Goal: Task Accomplishment & Management: Complete application form

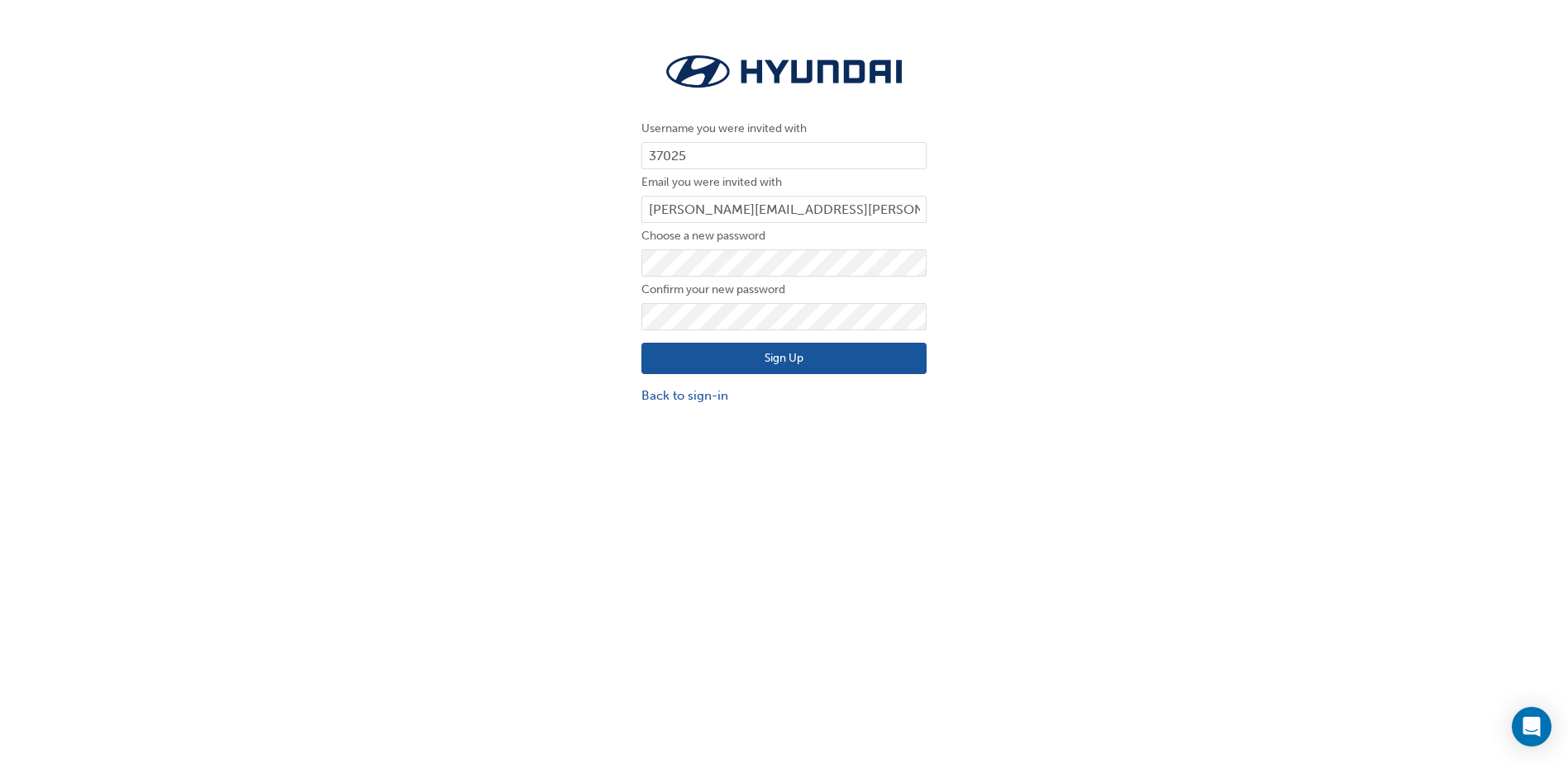
click at [794, 358] on button "Sign Up" at bounding box center [784, 358] width 285 height 31
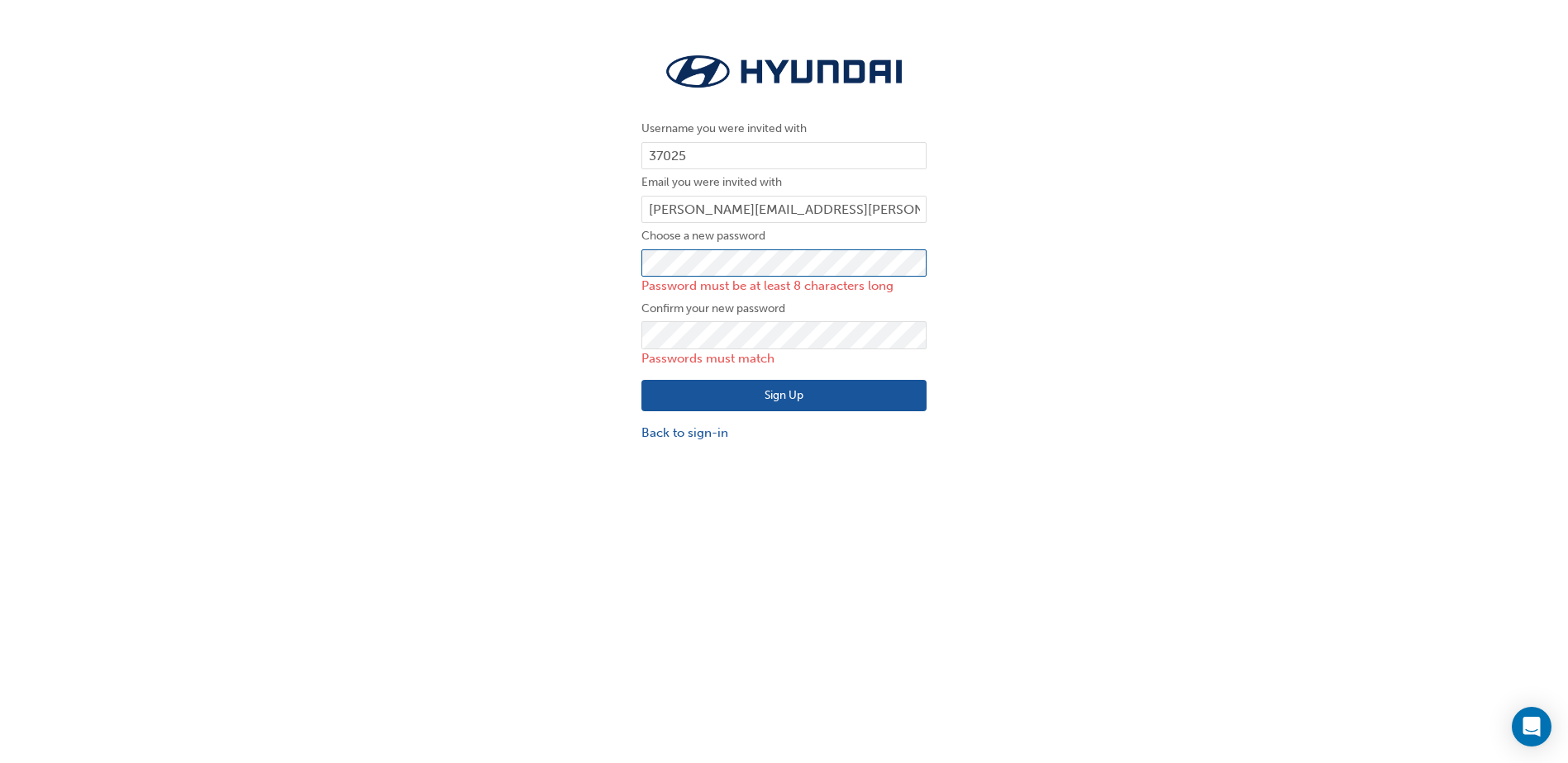
click at [622, 266] on div "Username you were invited with 37025 Email you were invited with emily.cooper@f…" at bounding box center [784, 245] width 1568 height 417
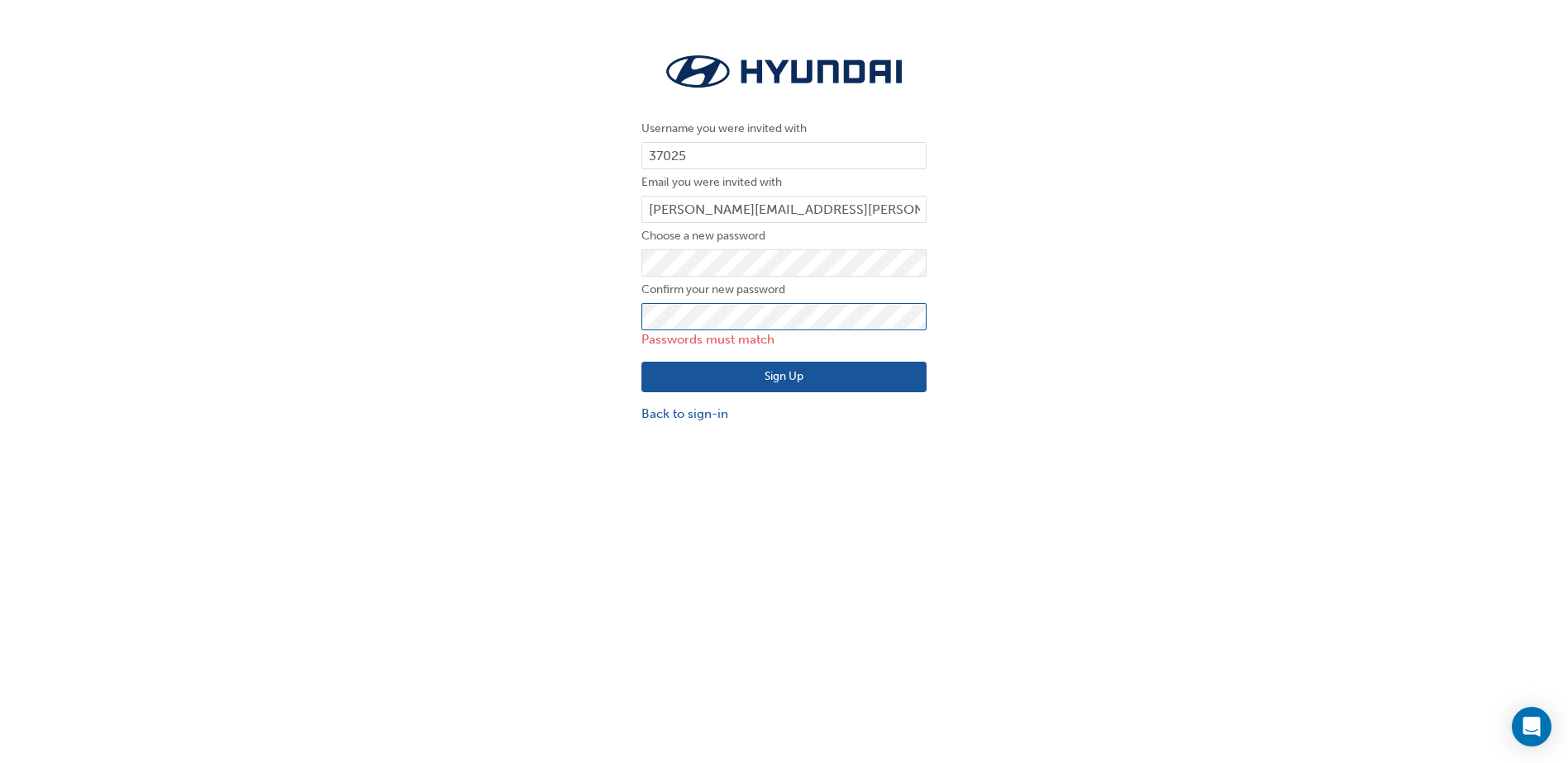
click at [601, 320] on div "Username you were invited with 37025 Email you were invited with emily.cooper@f…" at bounding box center [784, 236] width 1568 height 399
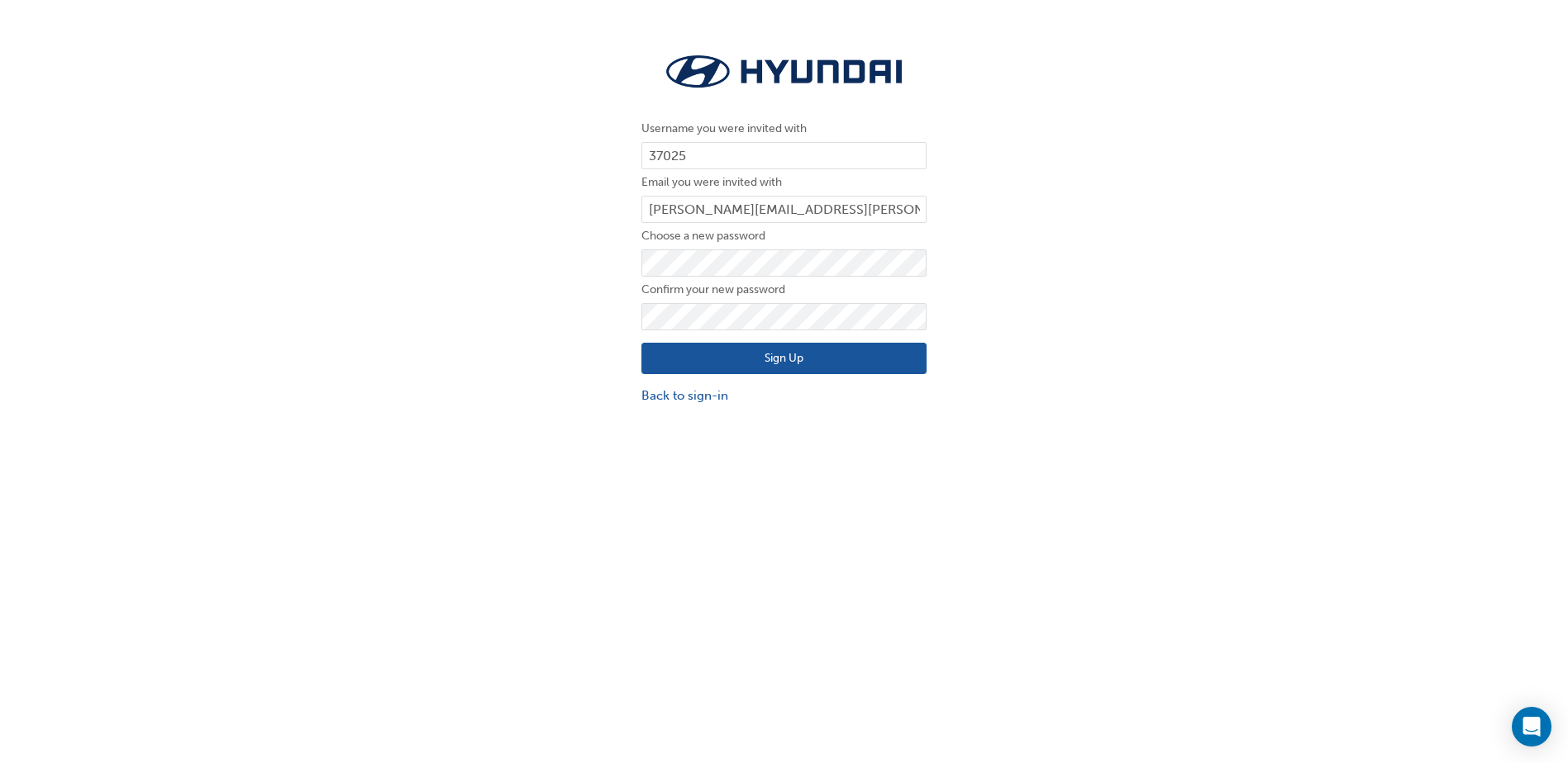
click at [773, 363] on button "Sign Up" at bounding box center [784, 358] width 285 height 31
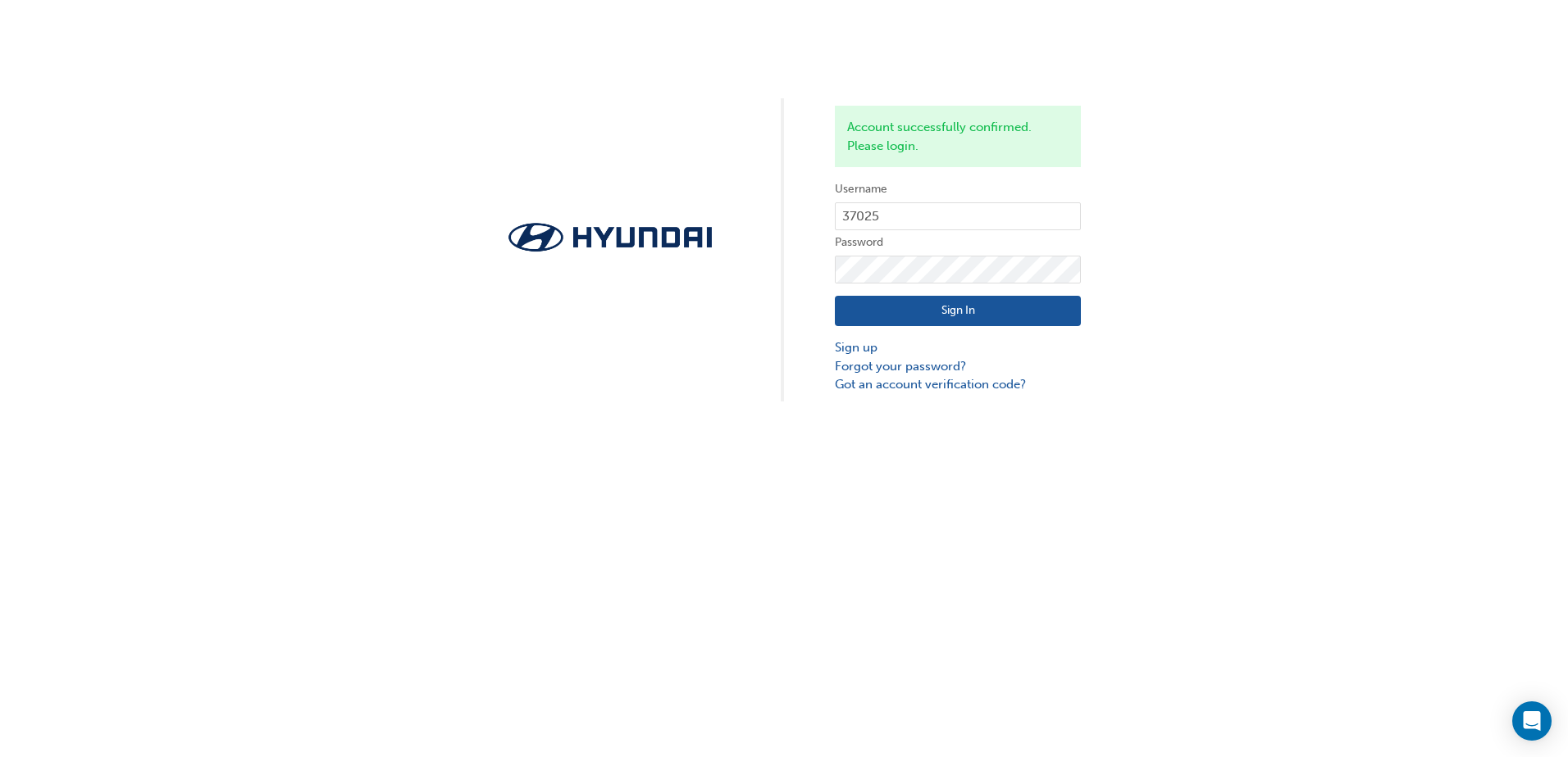
click at [992, 315] on button "Sign In" at bounding box center [958, 311] width 246 height 31
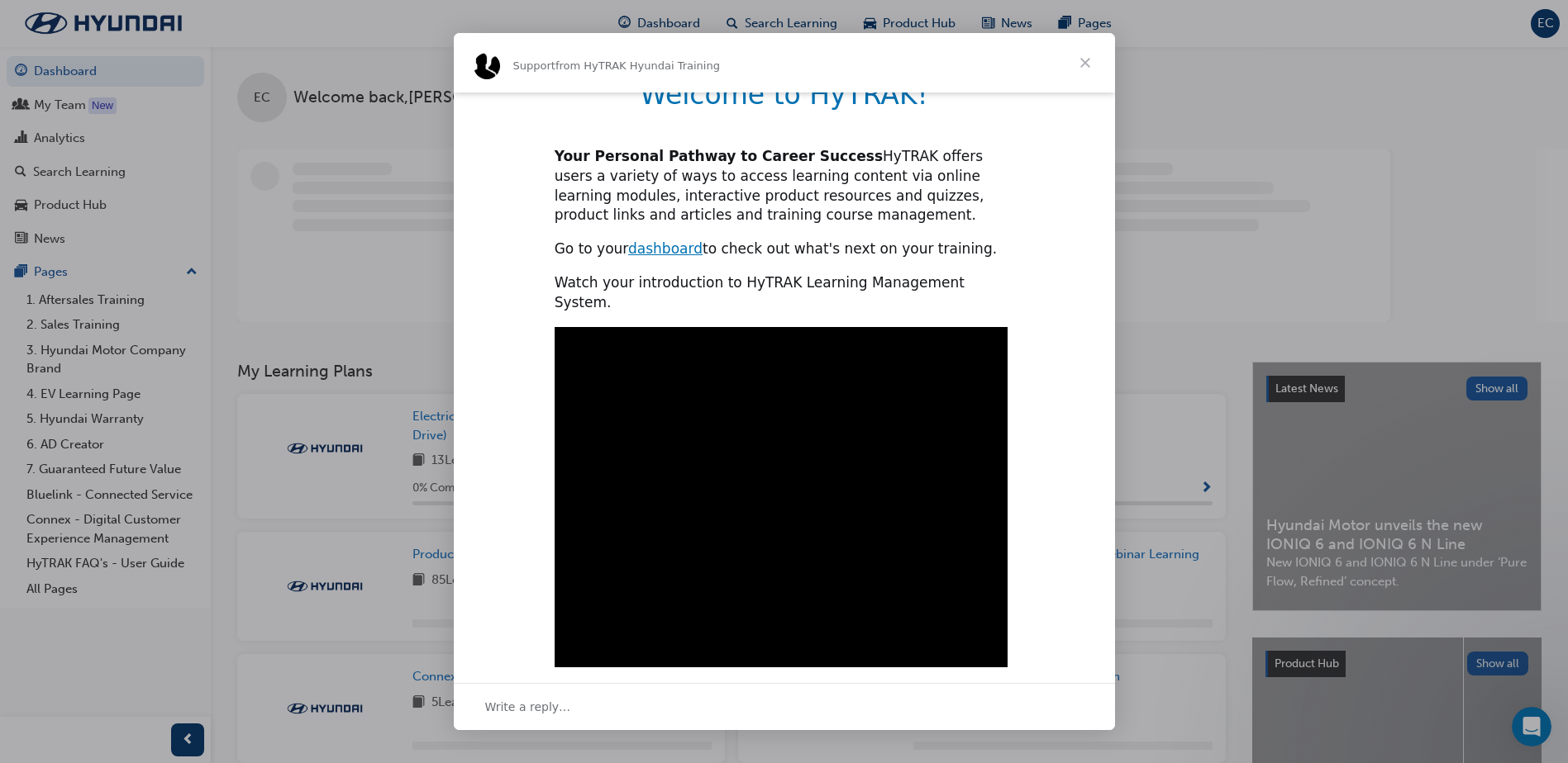
scroll to position [368, 0]
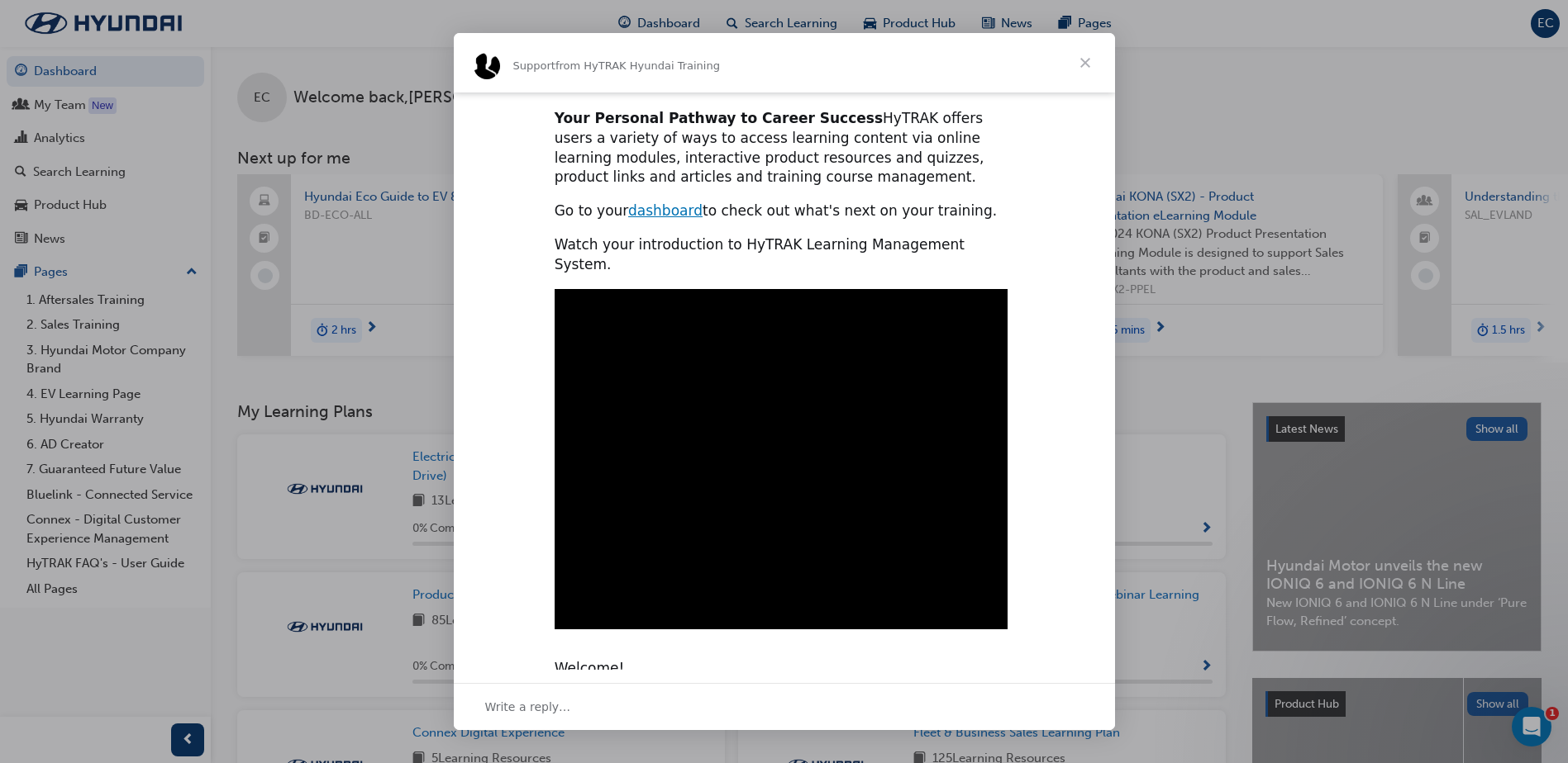
click at [1094, 62] on span "Close" at bounding box center [1085, 62] width 60 height 60
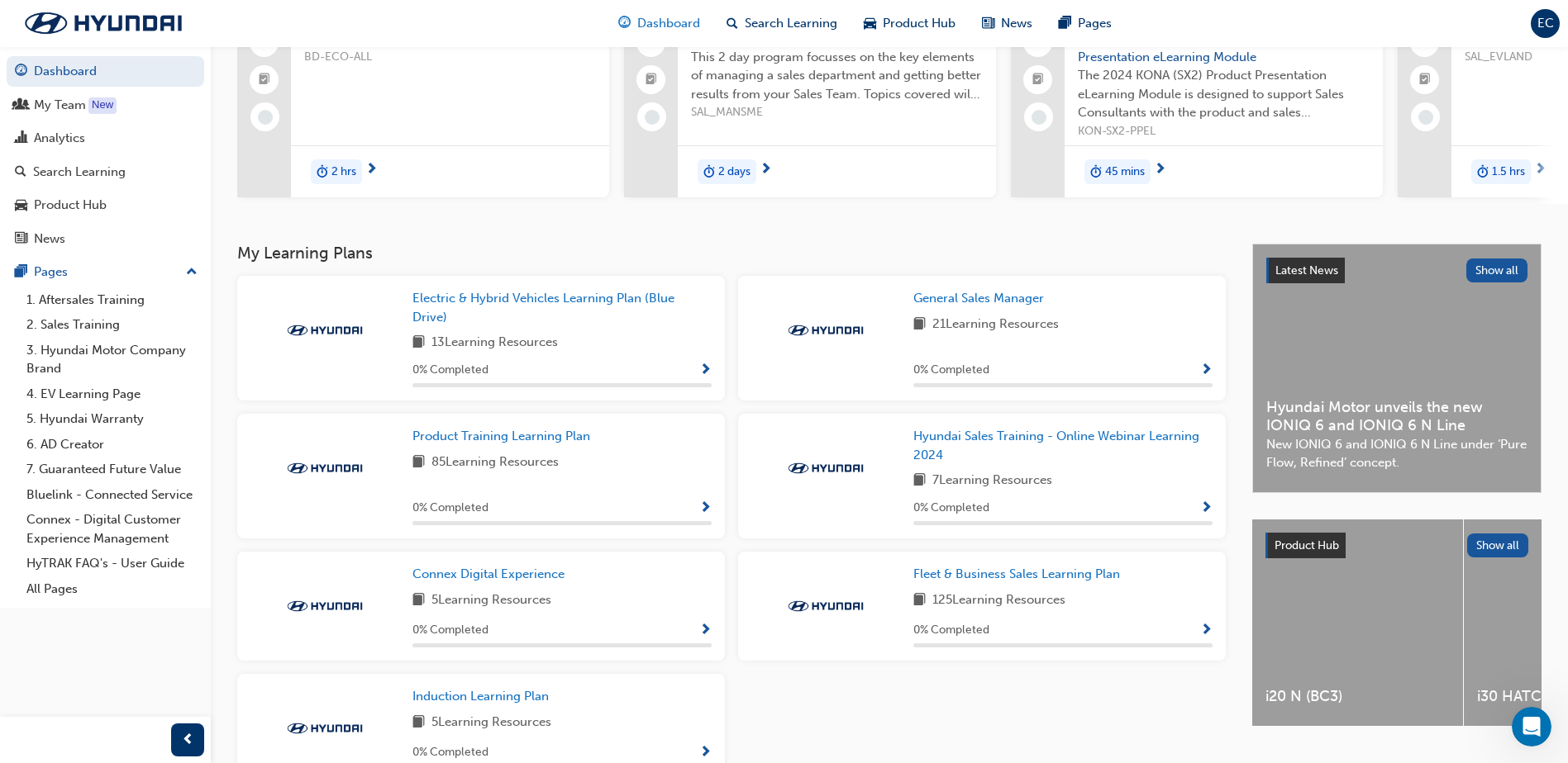
scroll to position [165, 0]
